Goal: Communication & Community: Answer question/provide support

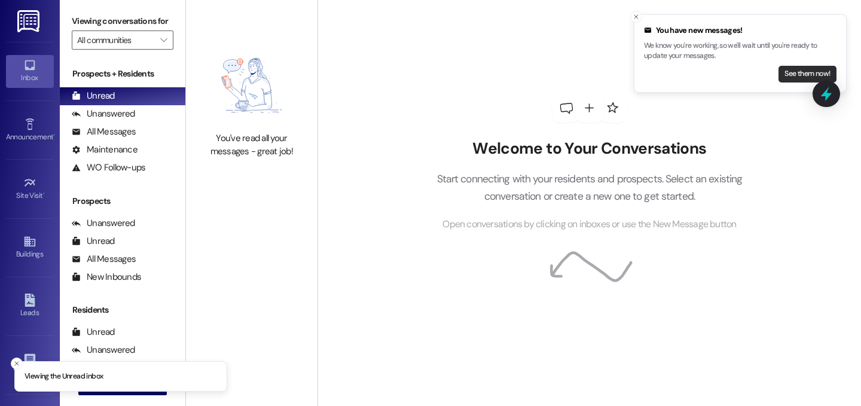
click at [783, 71] on button "See them now!" at bounding box center [808, 74] width 58 height 17
click at [798, 69] on button "See them now!" at bounding box center [808, 74] width 58 height 17
